Goal: Task Accomplishment & Management: Manage account settings

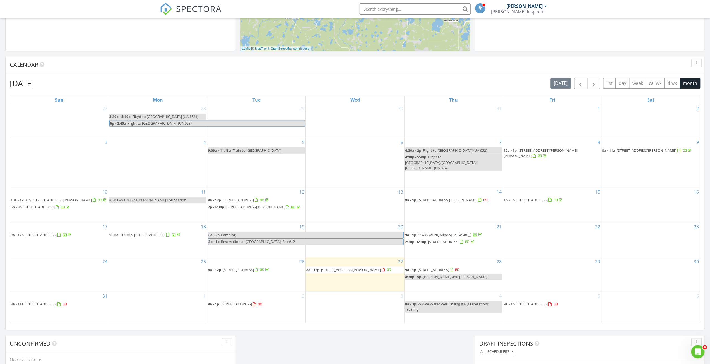
scroll to position [195, 0]
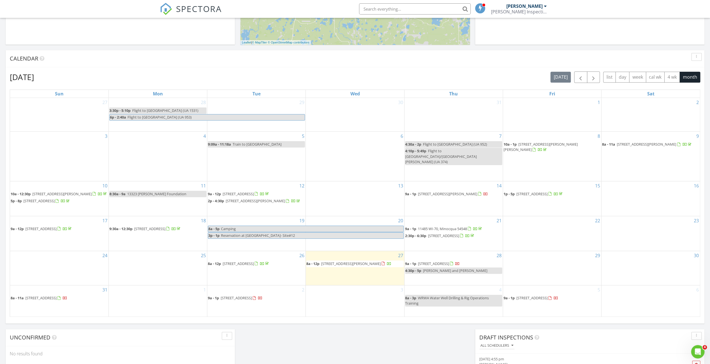
click at [414, 320] on div "August 2025 today list day week cal wk 4 wk month Sun Mon Tue Wed Thu Fri Sat 2…" at bounding box center [355, 194] width 698 height 254
click at [465, 81] on div "August 2025 today list day week cal wk 4 wk month" at bounding box center [355, 76] width 690 height 11
click at [441, 73] on div "August 2025 today list day week cal wk 4 wk month" at bounding box center [355, 76] width 690 height 11
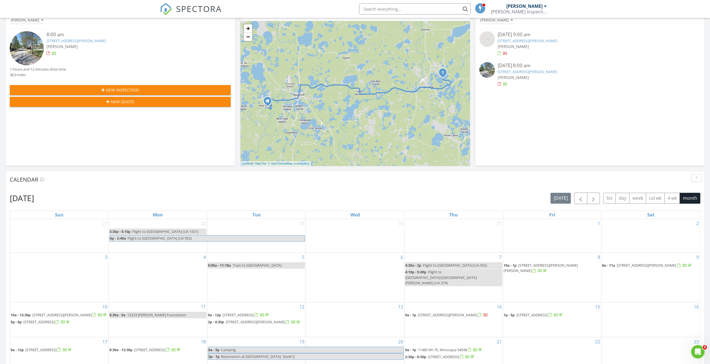
scroll to position [62, 0]
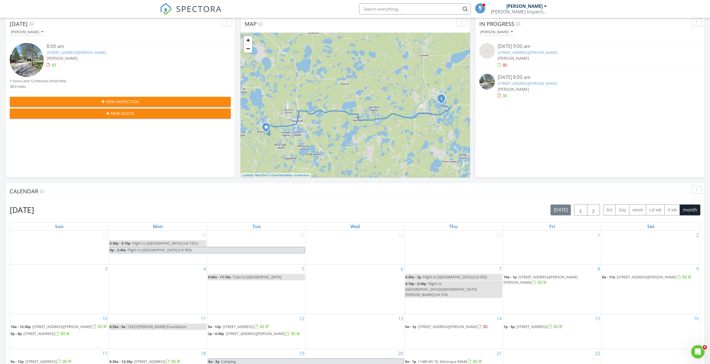
drag, startPoint x: 385, startPoint y: 96, endPoint x: 383, endPoint y: 112, distance: 15.7
click at [383, 112] on div "1 + − Mercer Lake Road, State Highway 70 62.6 km, 1 h 12 min Head east on Wildw…" at bounding box center [354, 105] width 229 height 145
drag, startPoint x: 375, startPoint y: 127, endPoint x: 376, endPoint y: 124, distance: 3.3
click at [376, 124] on div "1 + − Mercer Lake Road, State Highway 70 62.6 km, 1 h 12 min Head east on Wildw…" at bounding box center [354, 105] width 229 height 145
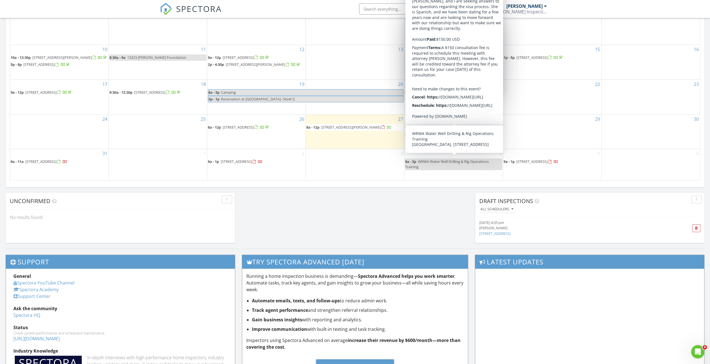
scroll to position [341, 0]
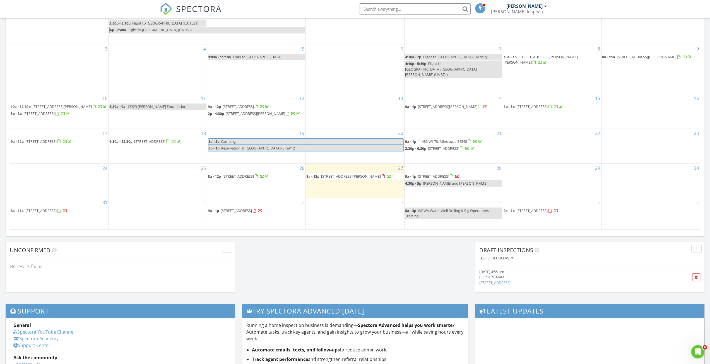
scroll to position [286, 0]
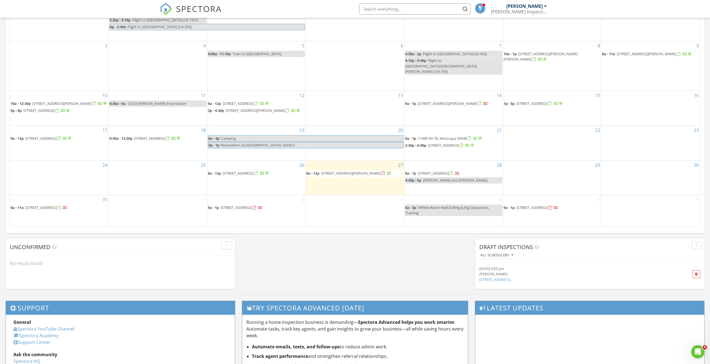
click at [322, 236] on div "Today Nathan Brewer 8:00 am 3939 Eagle Waters Rd 2, Eagle River, WI 54521 Natha…" at bounding box center [355, 40] width 710 height 507
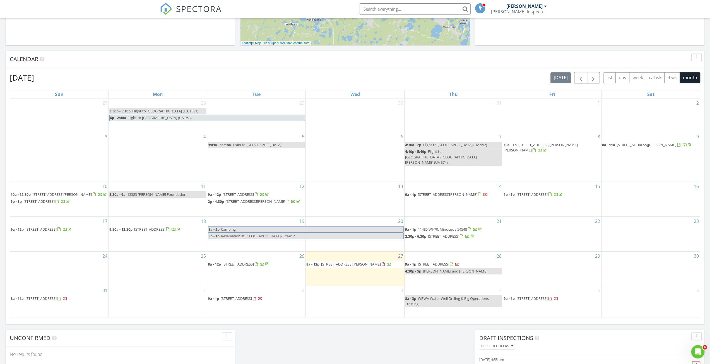
scroll to position [230, 0]
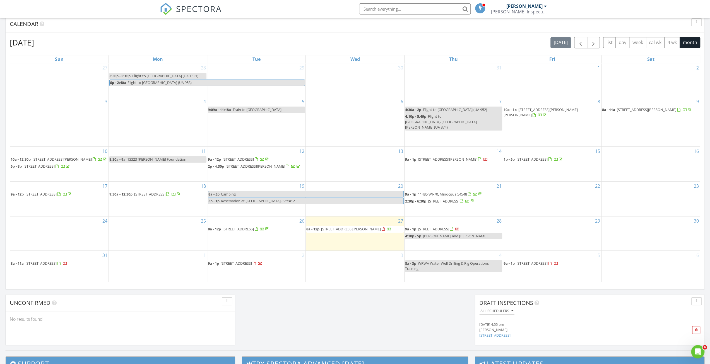
click at [432, 309] on div "Today Nathan Brewer 8:00 am 3939 Eagle Waters Rd 2, Eagle River, WI 54521 Natha…" at bounding box center [355, 96] width 710 height 507
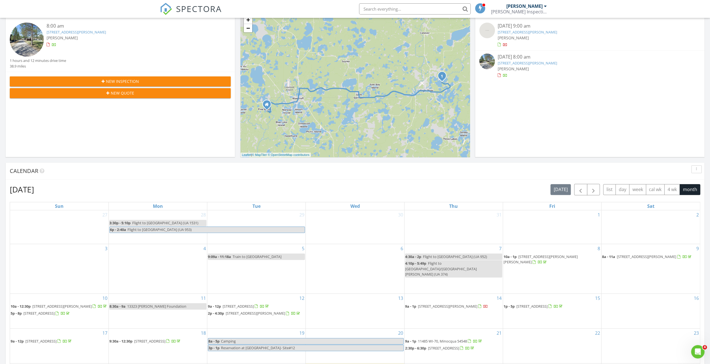
scroll to position [0, 0]
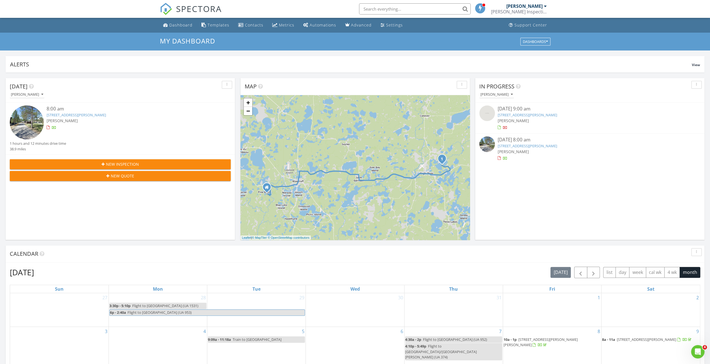
click at [448, 258] on div "Calendar" at bounding box center [355, 253] width 698 height 17
click at [471, 171] on div "Today Nathan Brewer 8:00 am 3939 Eagle Waters Rd 2, Eagle River, WI 54521 Natha…" at bounding box center [355, 325] width 710 height 507
click at [473, 75] on div "Today Nathan Brewer 8:00 am 3939 Eagle Waters Rd 2, Eagle River, WI 54521 Natha…" at bounding box center [355, 325] width 710 height 507
click at [699, 66] on span "View" at bounding box center [696, 64] width 8 height 5
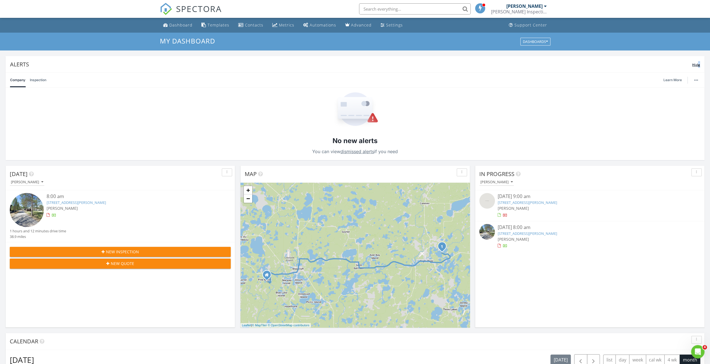
click at [698, 66] on span "Hide" at bounding box center [696, 64] width 8 height 5
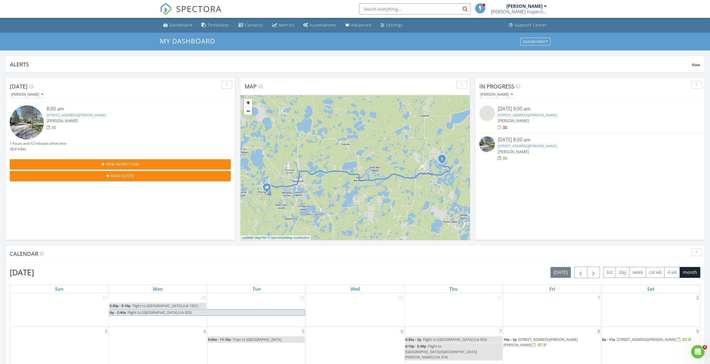
click at [470, 83] on div "Today Nathan Brewer 8:00 am 3939 Eagle Waters Rd 2, Eagle River, WI 54521 Natha…" at bounding box center [355, 325] width 710 height 507
click at [472, 77] on div "Today Nathan Brewer 8:00 am 3939 Eagle Waters Rd 2, Eagle River, WI 54521 Natha…" at bounding box center [355, 325] width 710 height 507
click at [176, 27] on div "Dashboard" at bounding box center [180, 24] width 23 height 5
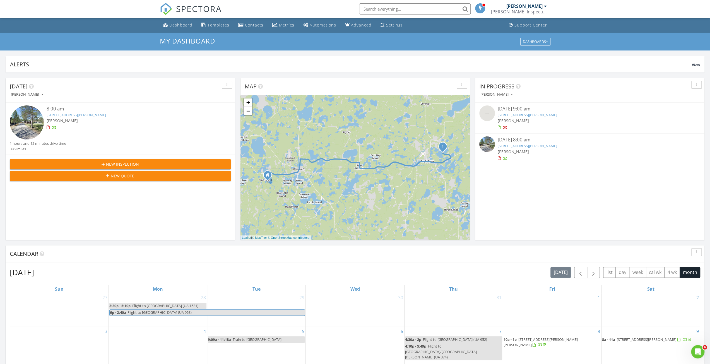
click at [472, 207] on div "Today Nathan Brewer 8:00 am 3939 Eagle Waters Rd 2, Eagle River, WI 54521 Natha…" at bounding box center [355, 325] width 710 height 507
click at [694, 65] on span "View" at bounding box center [696, 64] width 8 height 5
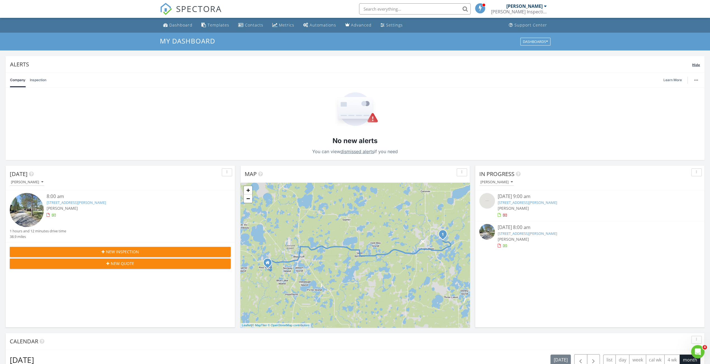
click at [690, 64] on div "Alerts" at bounding box center [351, 65] width 682 height 8
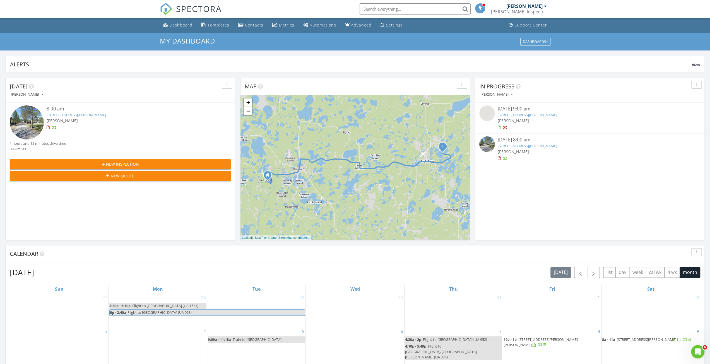
click at [472, 77] on div "Today Nathan Brewer 8:00 am 3939 Eagle Waters Rd 2, Eagle River, WI 54521 Natha…" at bounding box center [355, 325] width 710 height 507
click at [698, 65] on span "View" at bounding box center [696, 64] width 8 height 5
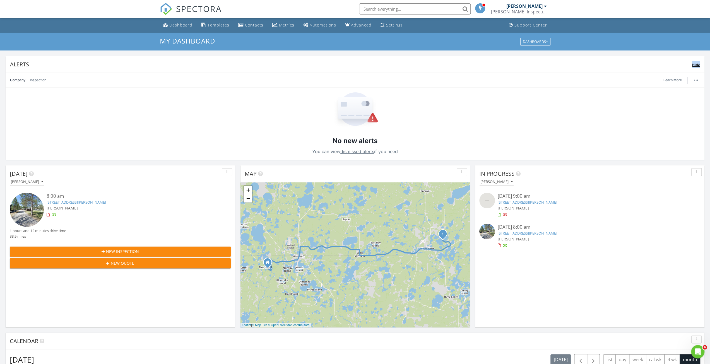
click at [698, 65] on span "Hide" at bounding box center [696, 64] width 8 height 5
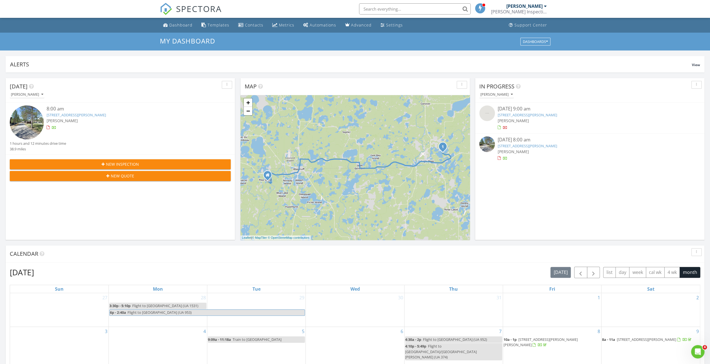
click at [473, 83] on div "Today Nathan Brewer 8:00 am 3939 Eagle Waters Rd 2, Eagle River, WI 54521 Natha…" at bounding box center [355, 325] width 710 height 507
click at [471, 78] on div "Today Nathan Brewer 8:00 am 3939 Eagle Waters Rd 2, Eagle River, WI 54521 Natha…" at bounding box center [355, 325] width 710 height 507
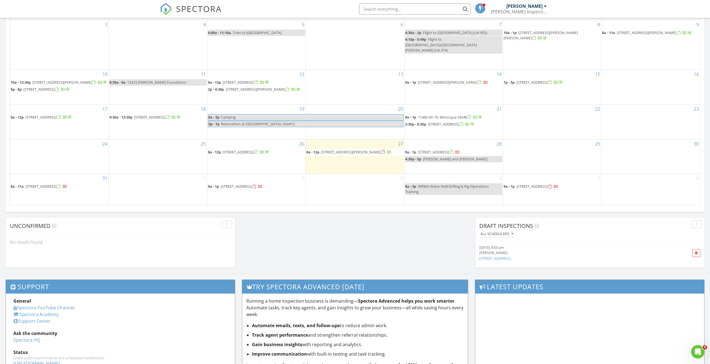
scroll to position [223, 0]
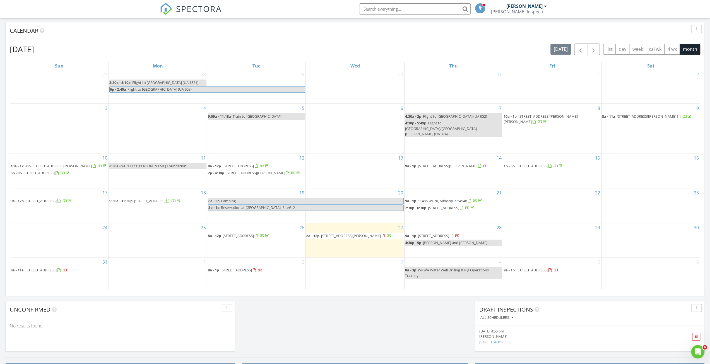
click at [366, 273] on div "3" at bounding box center [355, 273] width 98 height 32
click at [379, 313] on div "Today Nathan Brewer 8:00 am 3939 Eagle Waters Rd 2, Eagle River, WI 54521 Natha…" at bounding box center [355, 102] width 710 height 507
click at [379, 268] on div "3" at bounding box center [355, 273] width 98 height 32
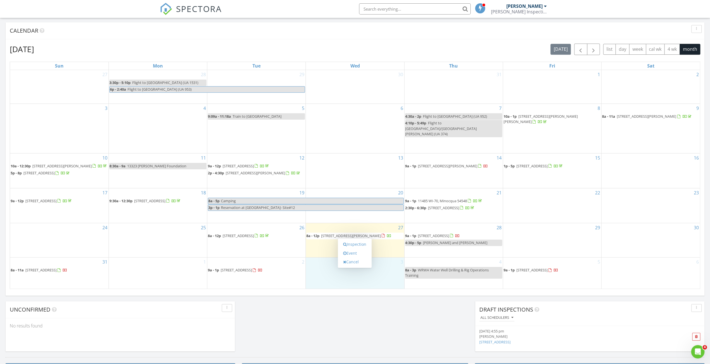
click at [386, 311] on div "Today Nathan Brewer 8:00 am 3939 Eagle Waters Rd 2, Eagle River, WI 54521 Natha…" at bounding box center [355, 102] width 710 height 507
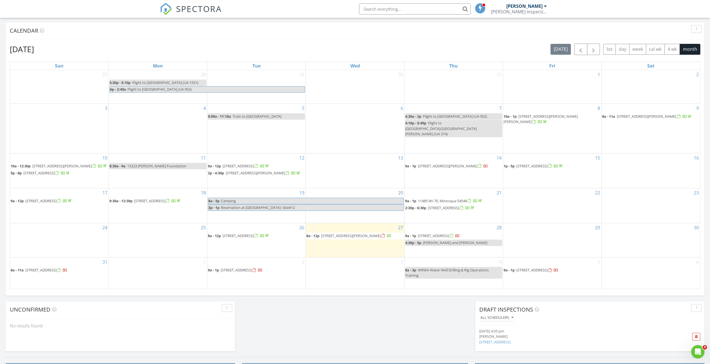
click at [385, 272] on div "3" at bounding box center [355, 273] width 98 height 32
click at [368, 316] on div "Today Nathan Brewer 8:00 am 3939 Eagle Waters Rd 2, Eagle River, WI 54521 Natha…" at bounding box center [355, 102] width 710 height 507
click at [352, 47] on div "August 2025 today list day week cal wk 4 wk month" at bounding box center [355, 48] width 690 height 11
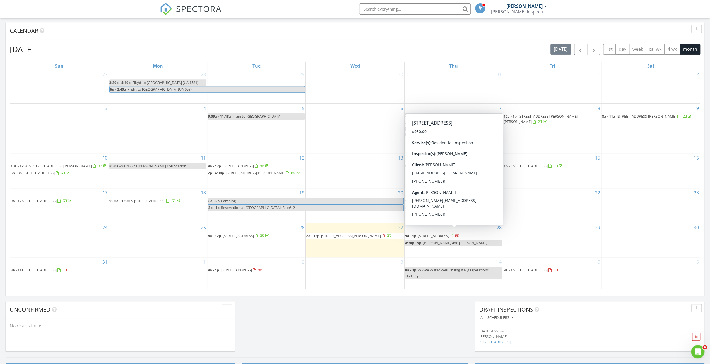
click at [432, 233] on span "[STREET_ADDRESS]" at bounding box center [433, 235] width 31 height 5
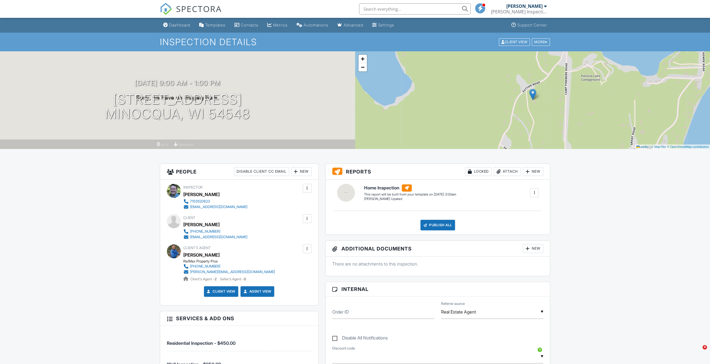
click at [320, 200] on div "People Disable Client CC Email New Client Listing Agent Add Another Person Insp…" at bounding box center [238, 357] width 165 height 388
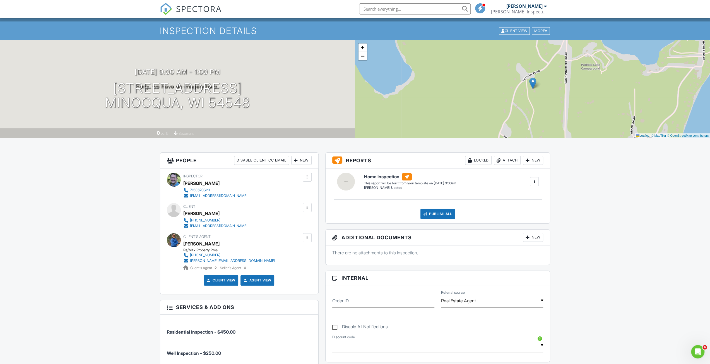
scroll to position [28, 0]
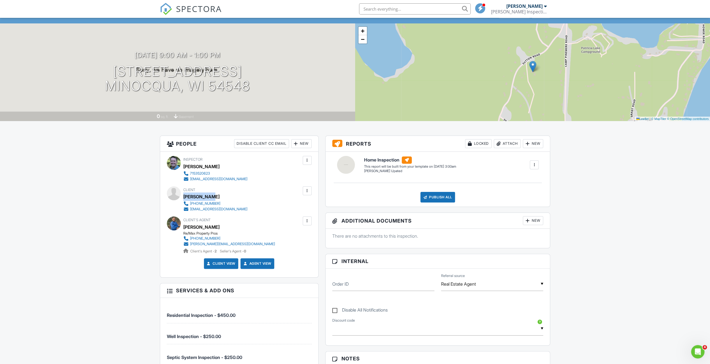
drag, startPoint x: 184, startPoint y: 196, endPoint x: 212, endPoint y: 196, distance: 27.9
click at [212, 196] on div "Sam Johnson" at bounding box center [201, 196] width 36 height 8
click at [323, 181] on div "Reports Locked Attach New Home Inspection Ben Gromicko's Upated Edit View Home …" at bounding box center [438, 367] width 232 height 463
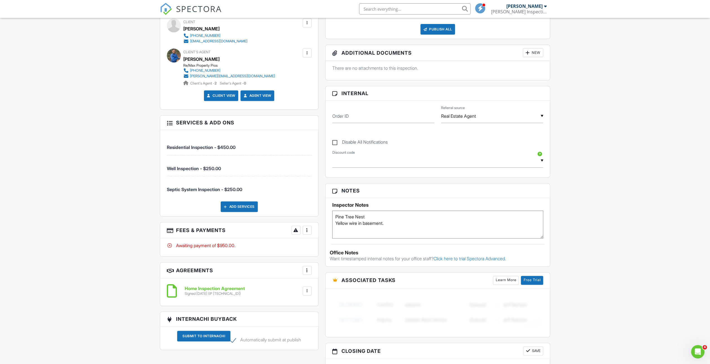
scroll to position [251, 0]
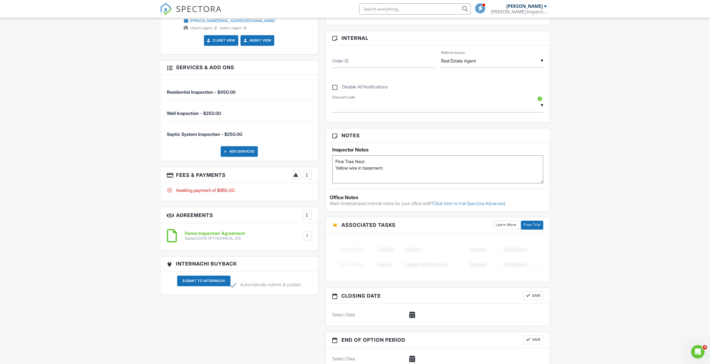
click at [344, 160] on textarea "Pine Tree Nest Yellow wire in basement." at bounding box center [437, 169] width 211 height 28
click at [374, 159] on textarea "Pine Tree Nest Yellow wire in basement." at bounding box center [437, 169] width 211 height 28
drag, startPoint x: 384, startPoint y: 164, endPoint x: 389, endPoint y: 166, distance: 5.4
click at [385, 164] on textarea "Pine Tree Nest Yellow wire in basement." at bounding box center [437, 169] width 211 height 28
click at [389, 166] on textarea "Pine Tree Nest Yellow wire in basement." at bounding box center [437, 169] width 211 height 28
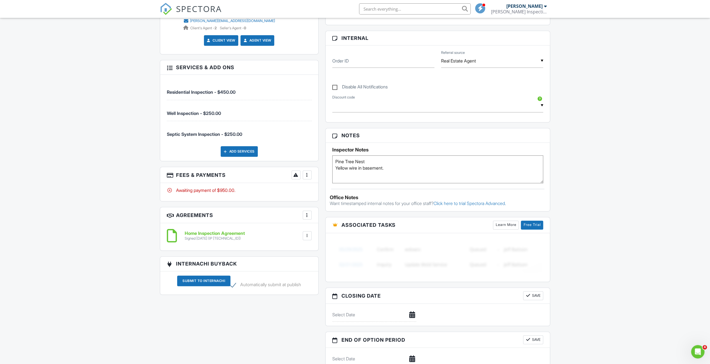
click at [369, 162] on textarea "Pine Tree Nest Yellow wire in basement." at bounding box center [437, 169] width 211 height 28
click at [404, 170] on textarea "Pine Tree Nest Yellow wire in basement." at bounding box center [437, 169] width 211 height 28
type textarea "Pine Tree Nest. Yellow wire in basement."
click at [639, 145] on div "Dashboard Templates Contacts Metrics Automations Advanced Settings Support Cent…" at bounding box center [355, 136] width 710 height 739
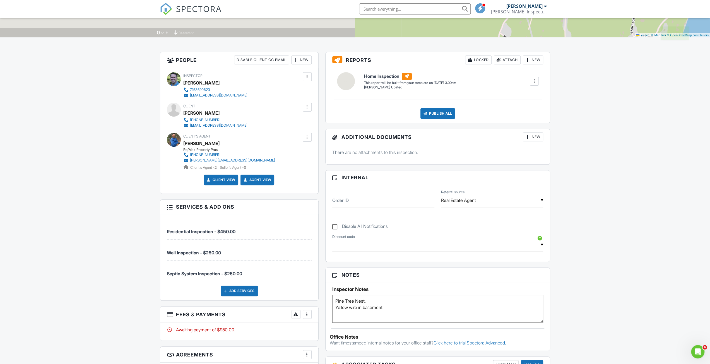
scroll to position [0, 0]
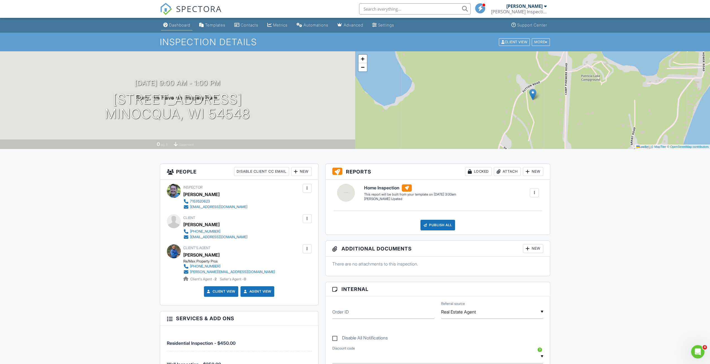
click at [183, 24] on div "Dashboard" at bounding box center [179, 25] width 21 height 5
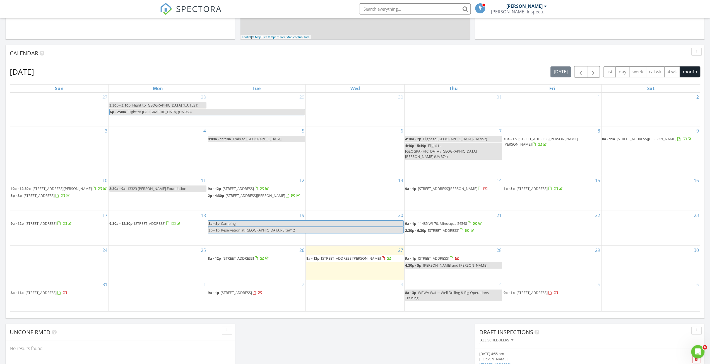
scroll to position [223, 0]
